Goal: Task Accomplishment & Management: Use online tool/utility

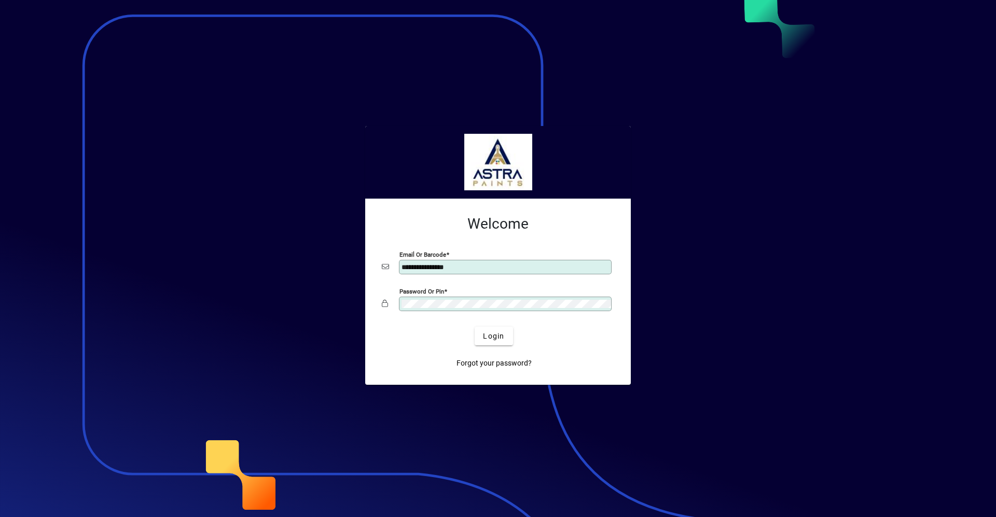
click at [475, 327] on button "Login" at bounding box center [494, 336] width 38 height 19
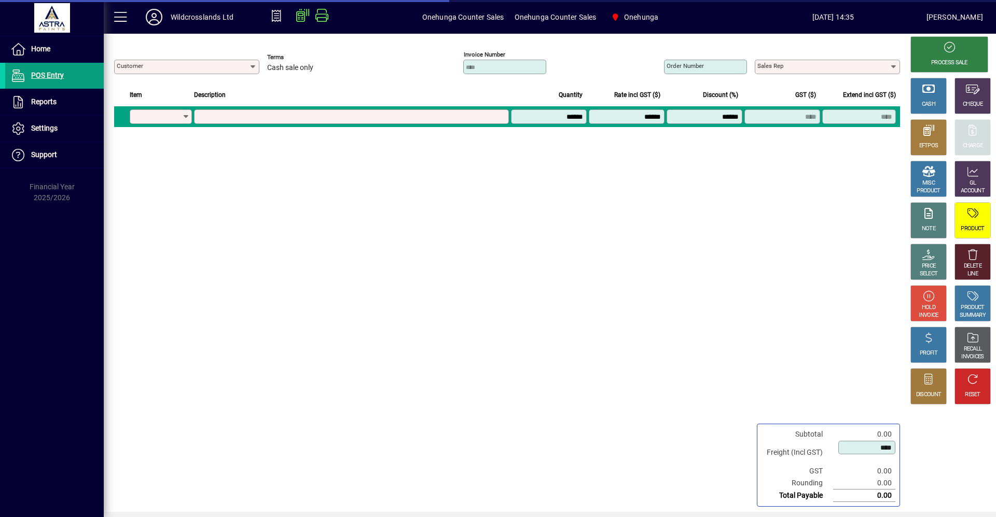
type input "**********"
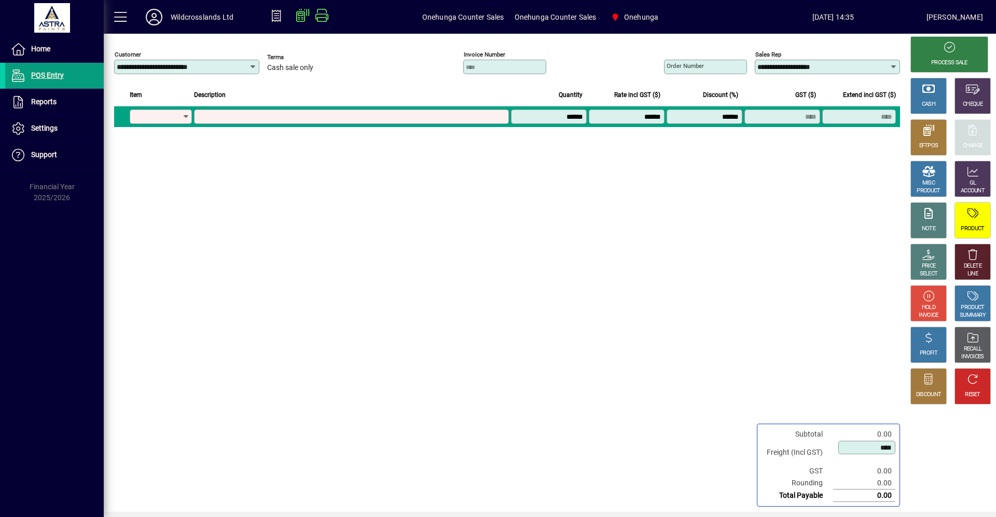
click at [416, 336] on div "**********" at bounding box center [506, 273] width 804 height 478
